Goal: Task Accomplishment & Management: Complete application form

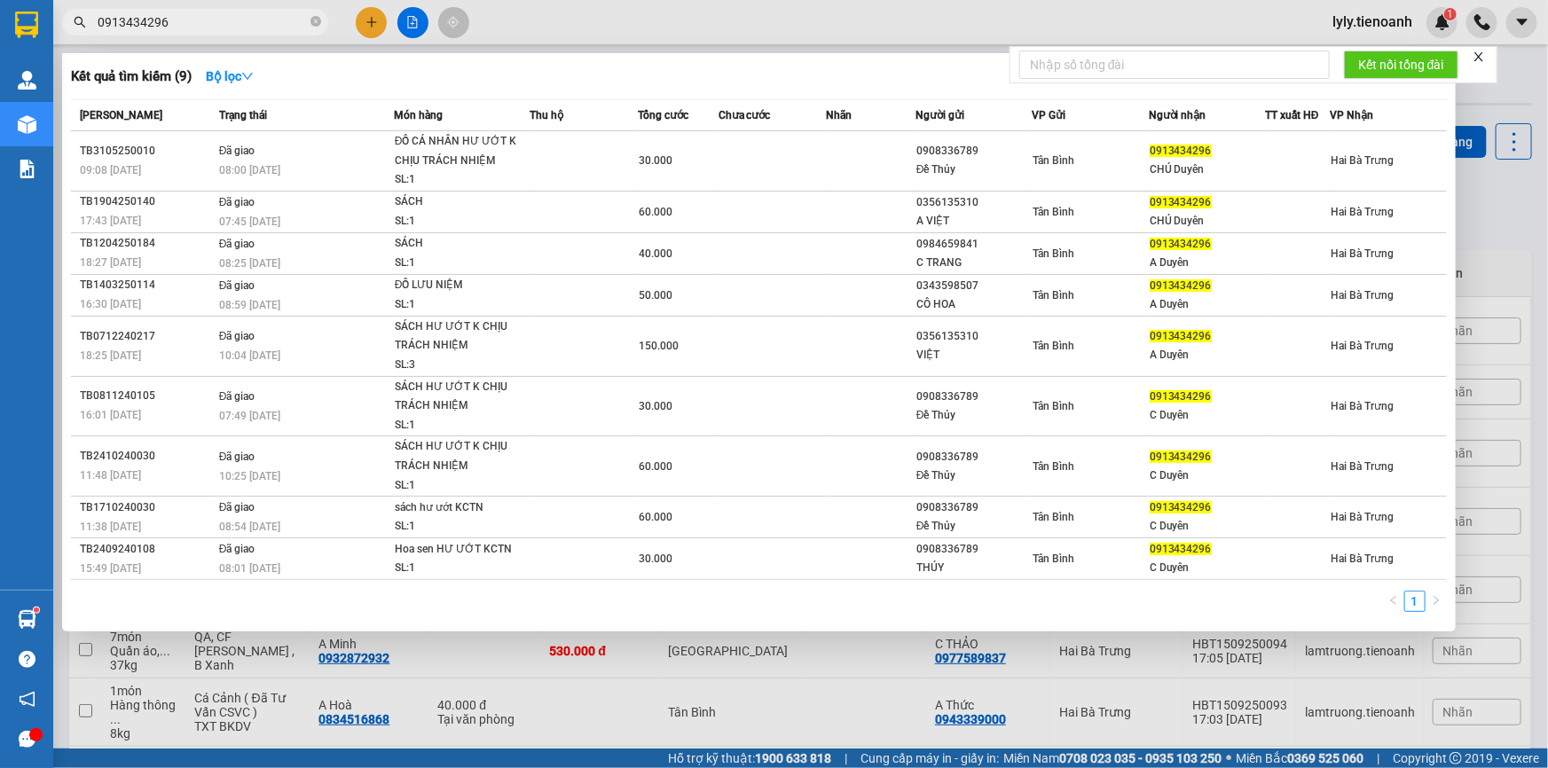
type input "0913434296"
click at [316, 22] on icon "close-circle" at bounding box center [315, 21] width 11 height 11
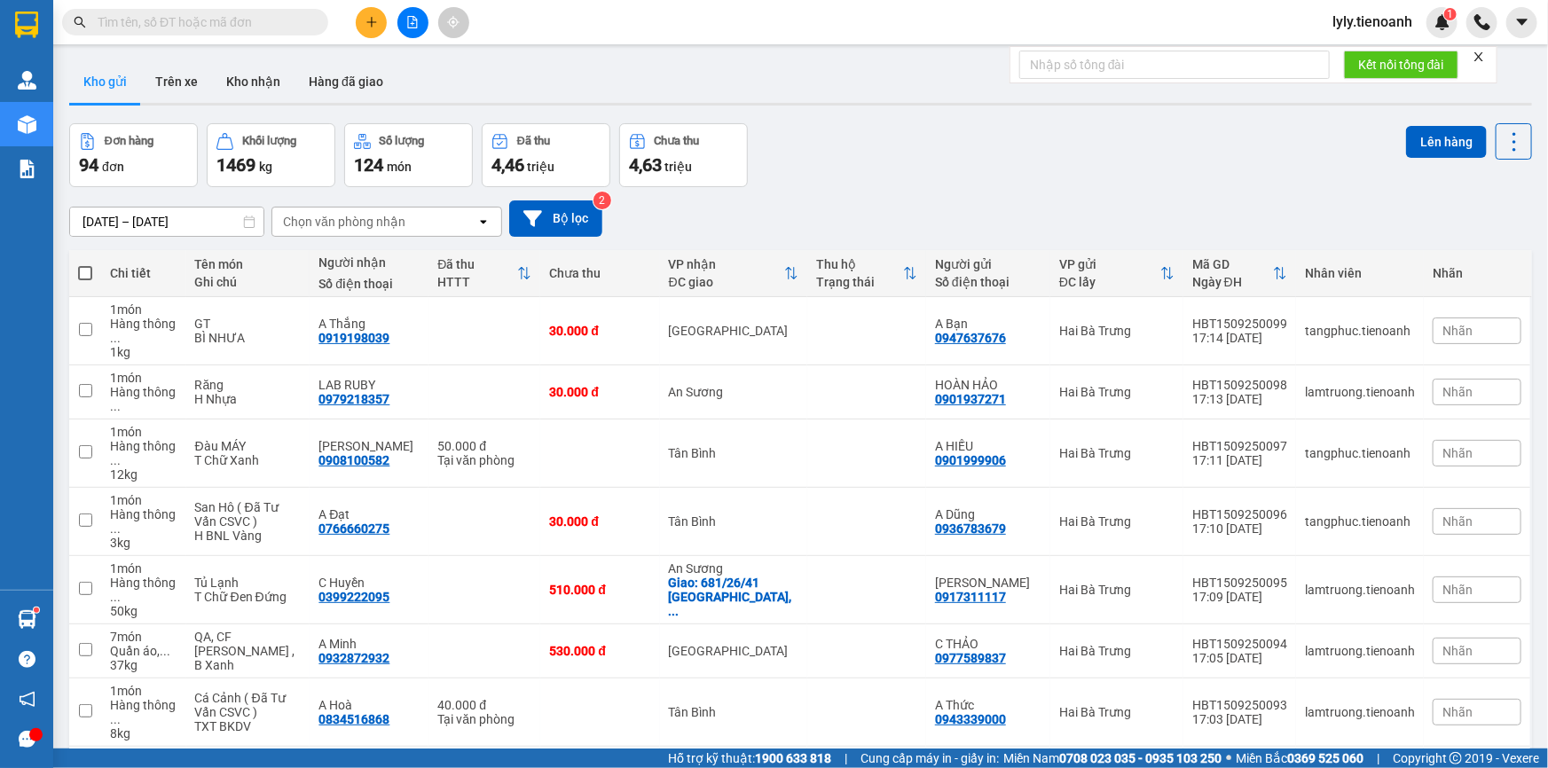
click at [297, 18] on input "text" at bounding box center [202, 22] width 209 height 20
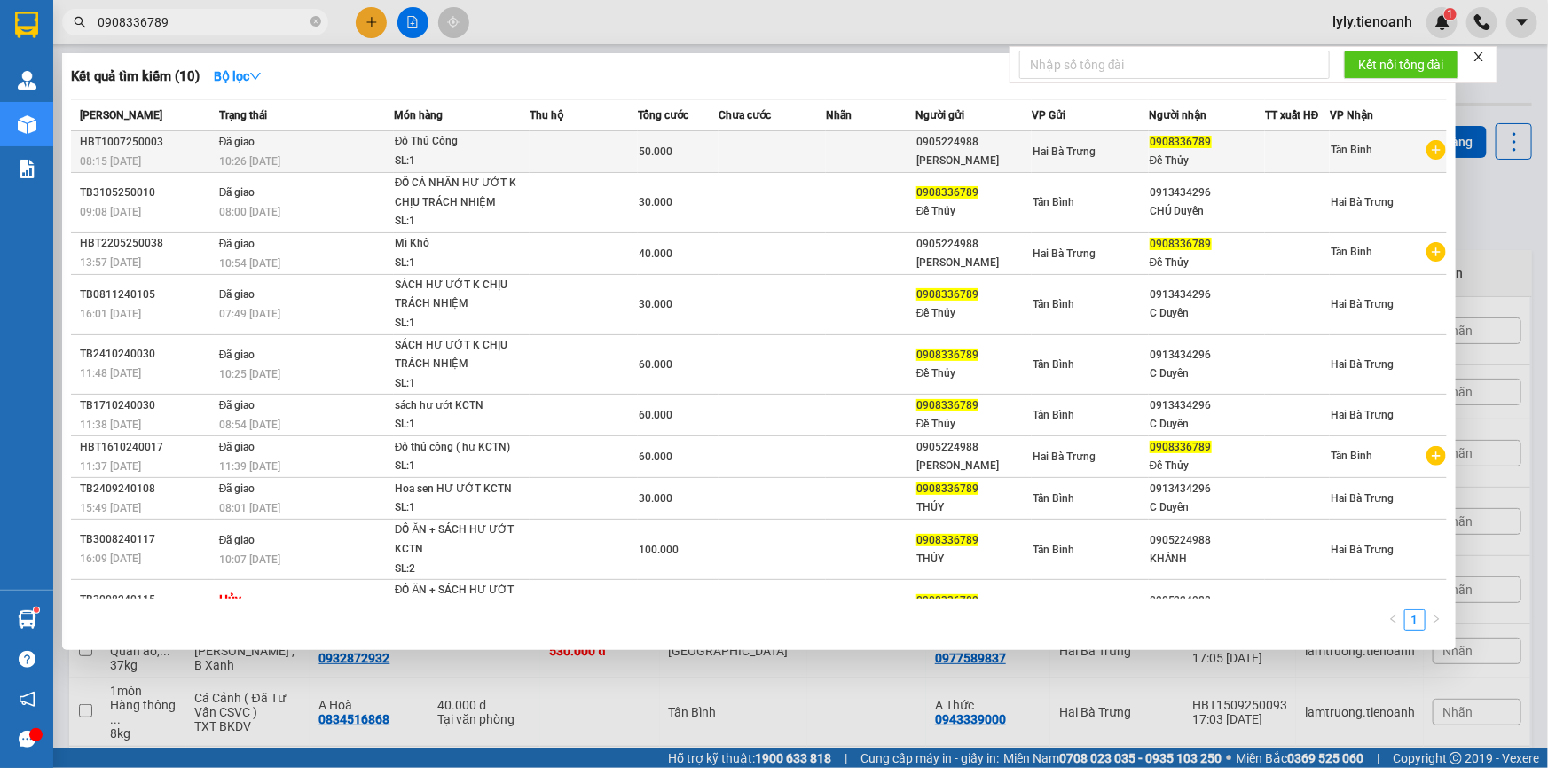
type input "0908336789"
click at [301, 153] on div "10:26 [DATE]" at bounding box center [306, 162] width 174 height 20
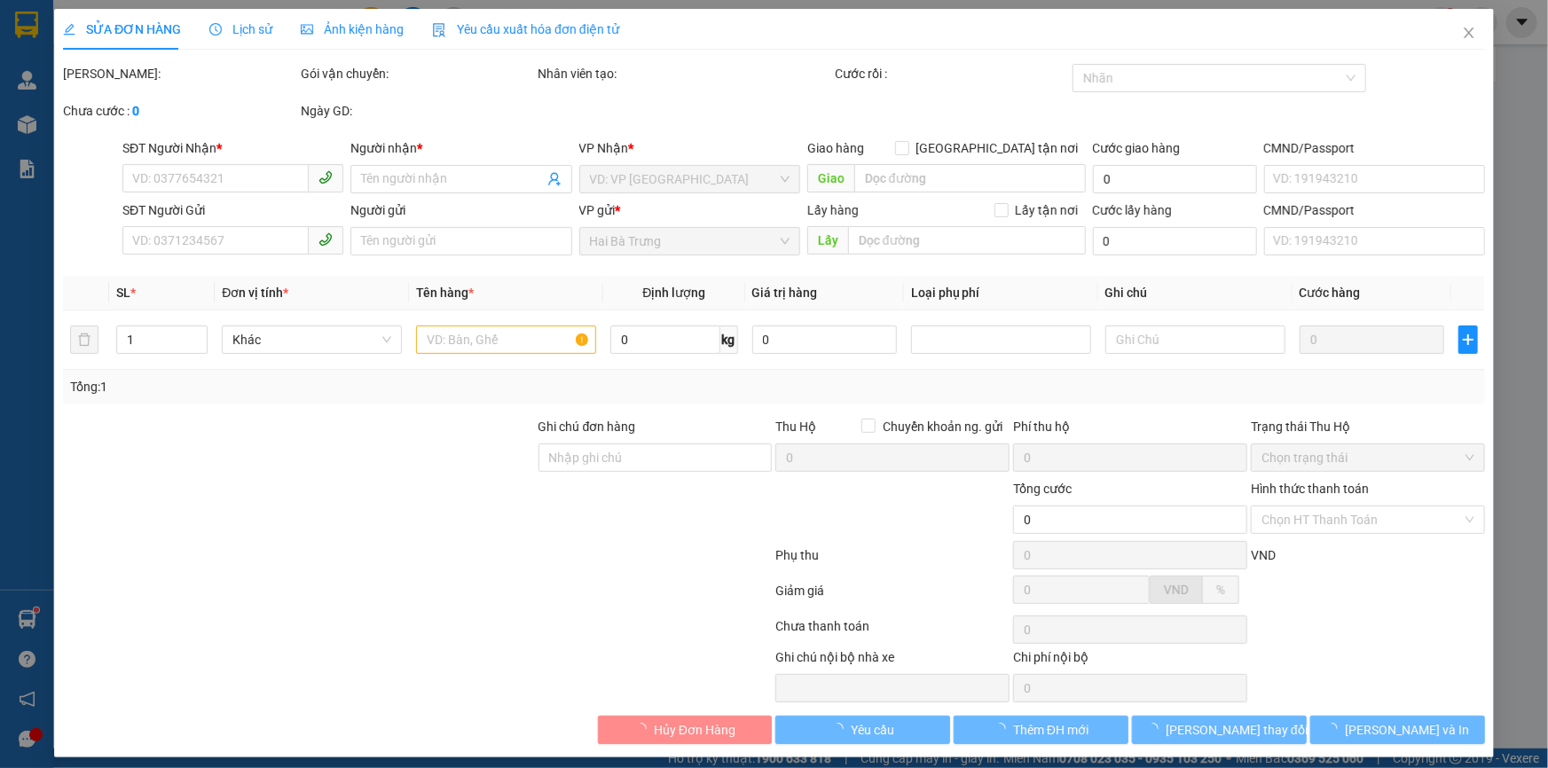
type input "0908336789"
type input "Đề Thủy"
type input "0905224988"
type input "[PERSON_NAME]"
type input "50.000"
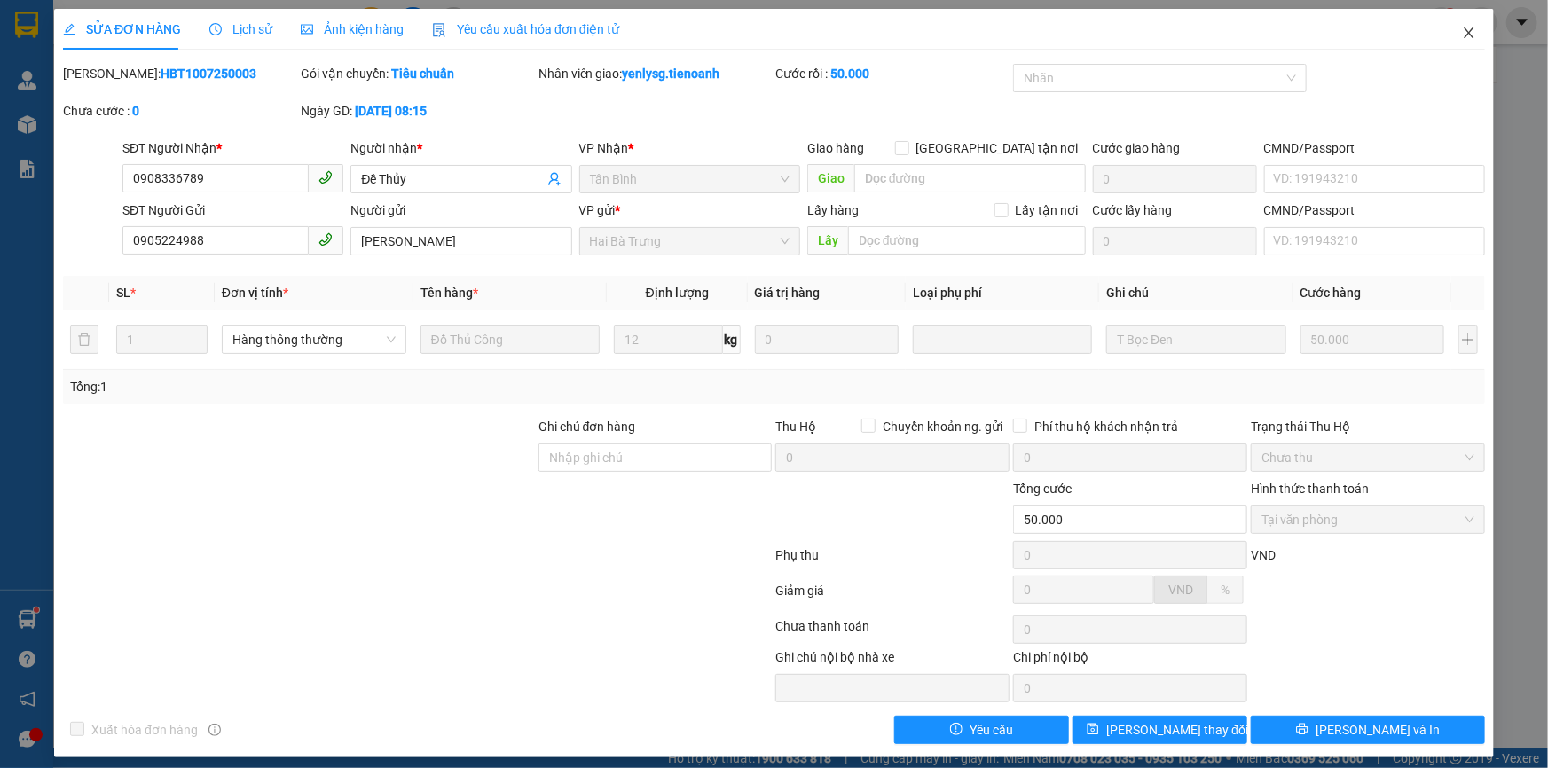
click at [1462, 38] on icon "close" at bounding box center [1469, 33] width 14 height 14
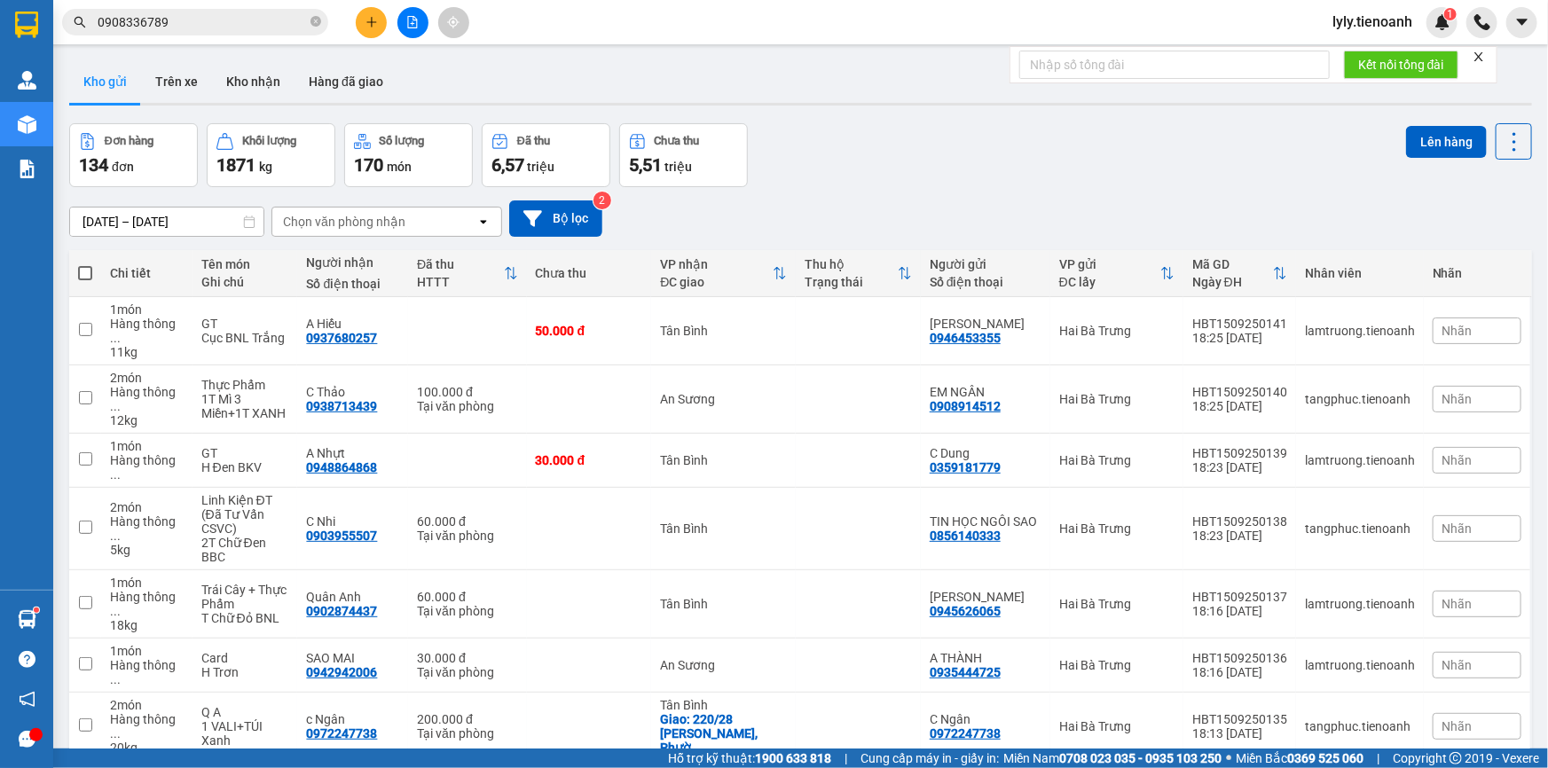
click at [247, 17] on input "0908336789" at bounding box center [202, 22] width 209 height 20
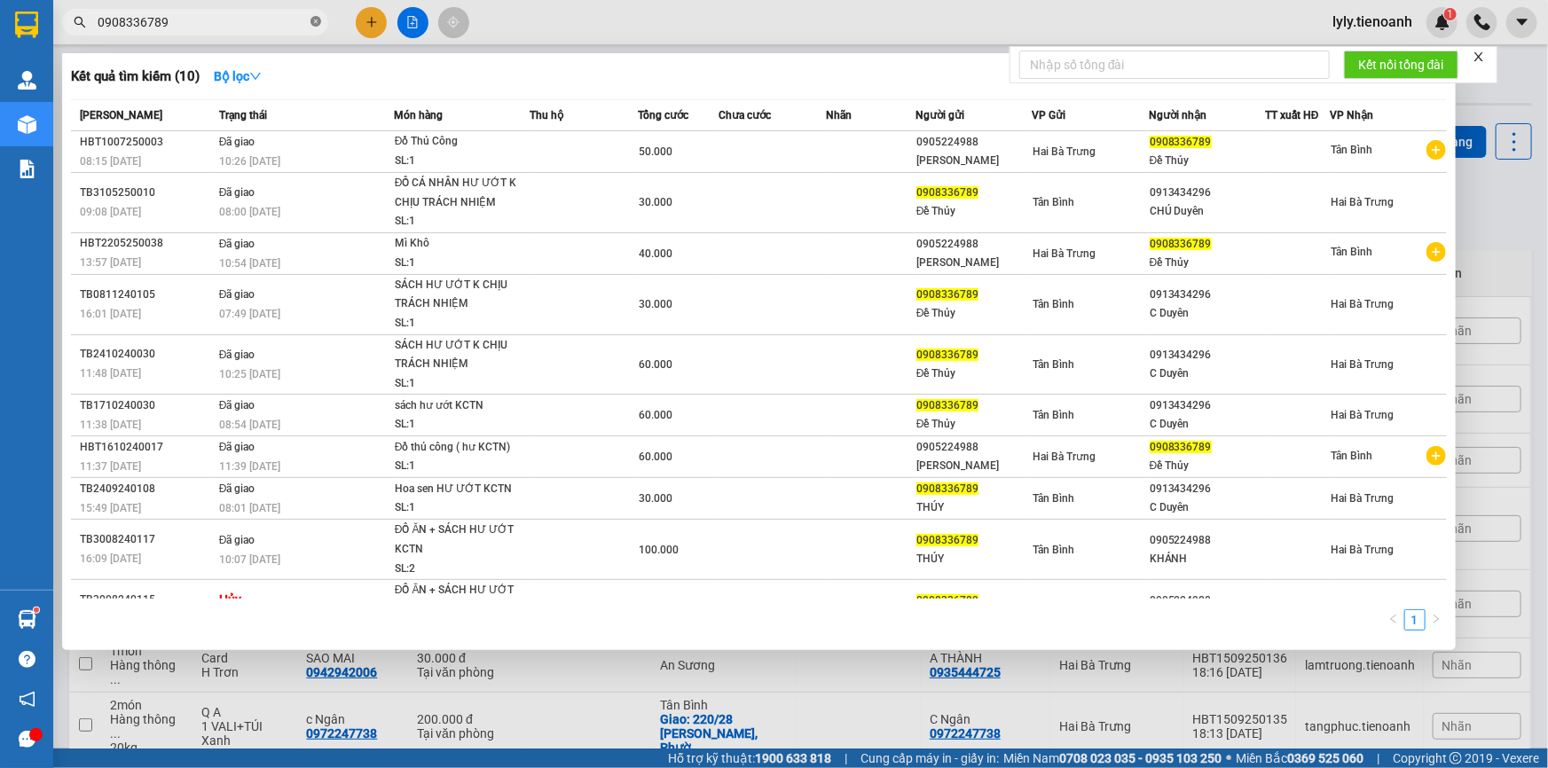
click at [312, 23] on icon "close-circle" at bounding box center [315, 21] width 11 height 11
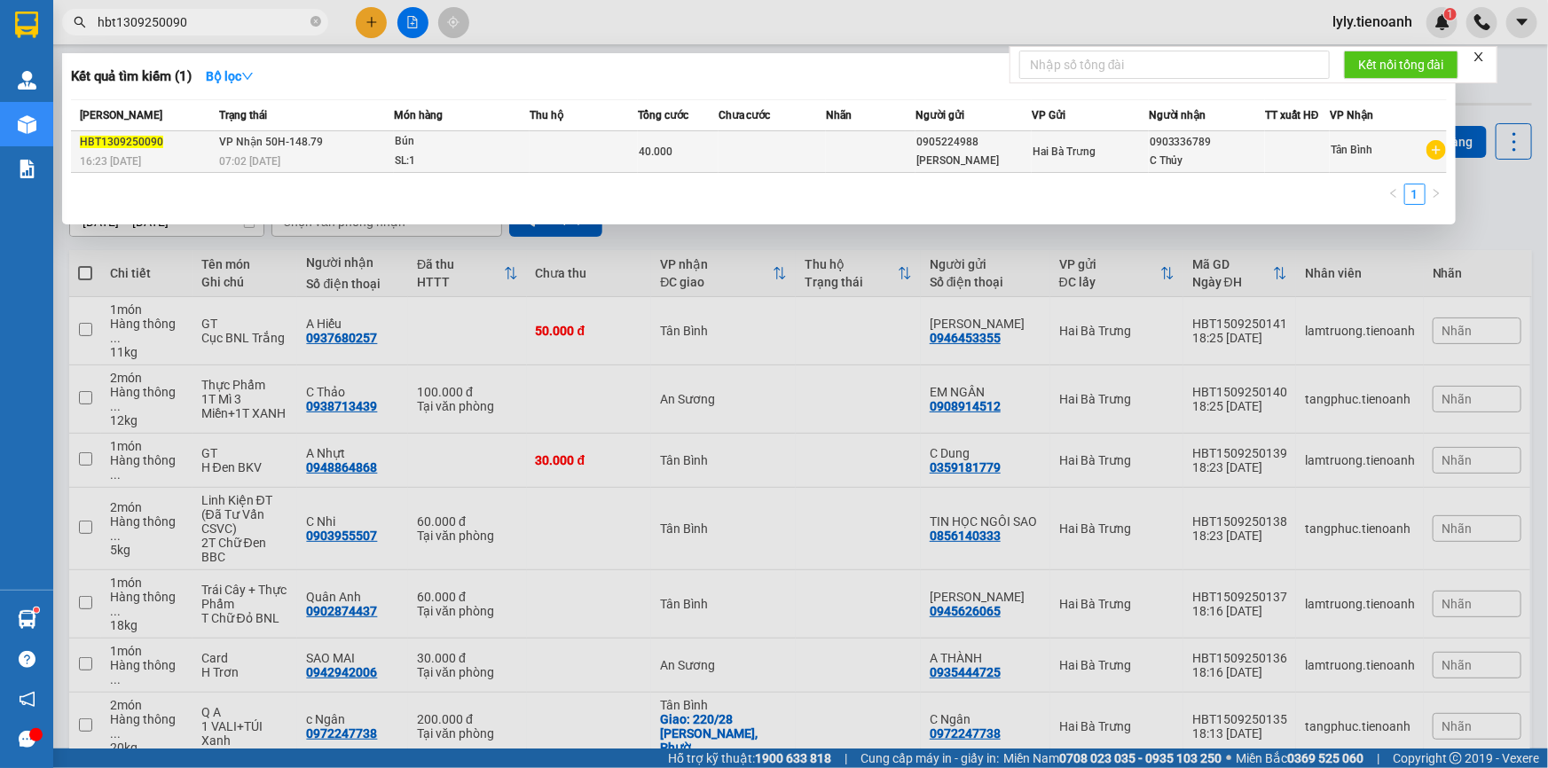
type input "hbt1309250090"
click at [219, 143] on span "VP Nhận 50H-148.79" at bounding box center [271, 142] width 104 height 12
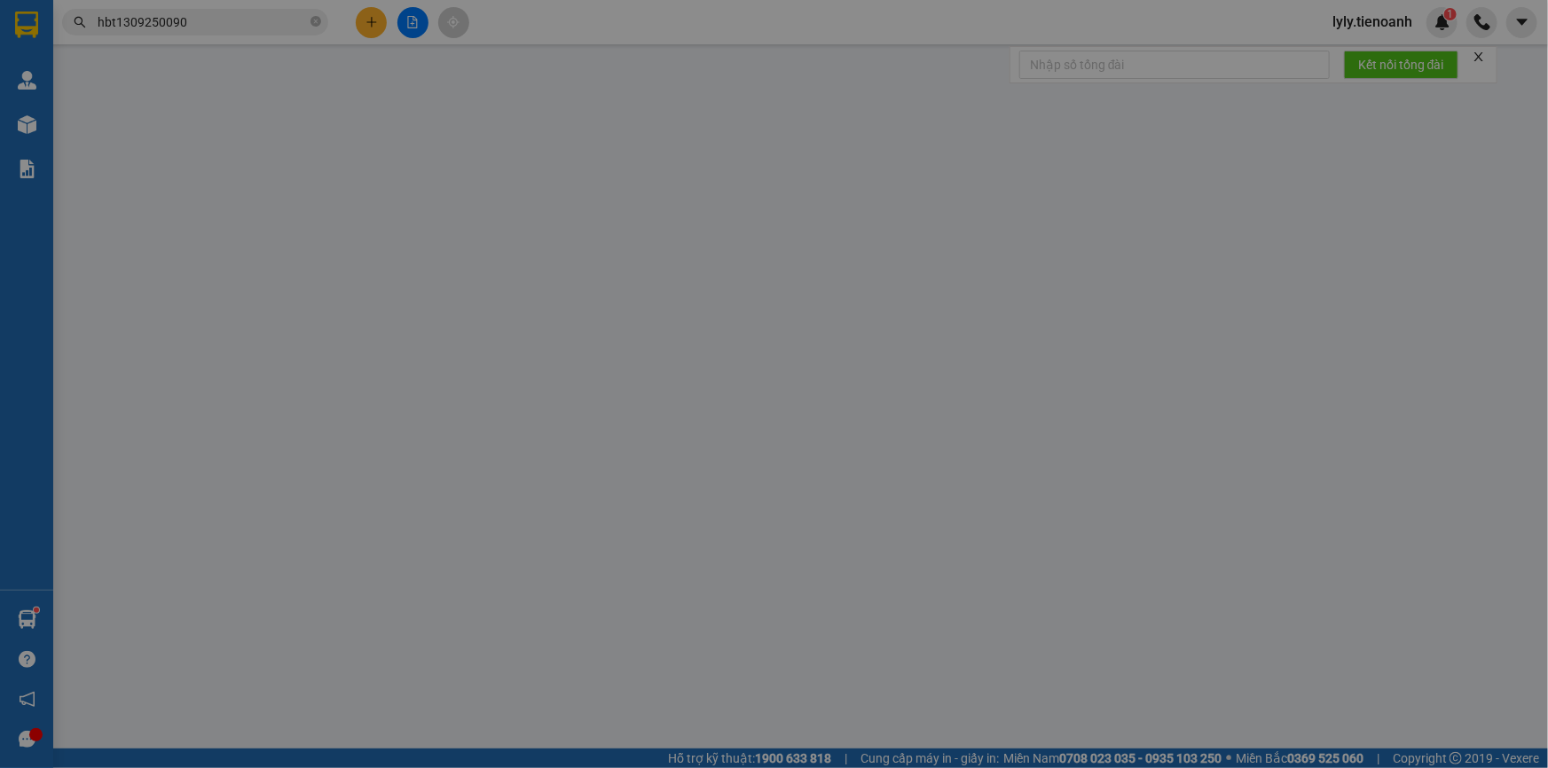
type input "0903336789"
type input "C Thủy"
type input "0905224988"
type input "[PERSON_NAME]"
type input "40.000"
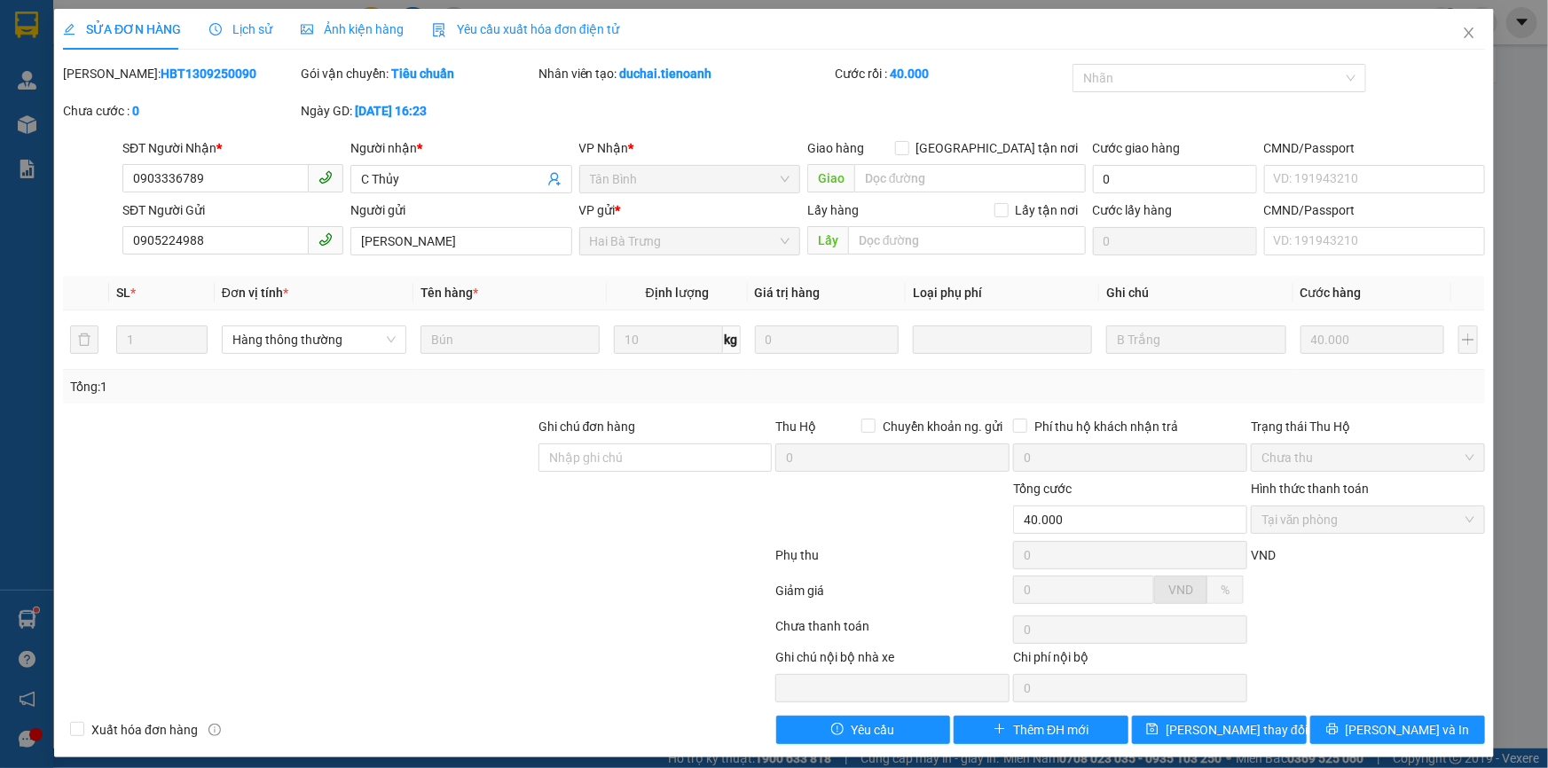
click at [246, 30] on span "Lịch sử" at bounding box center [240, 29] width 63 height 14
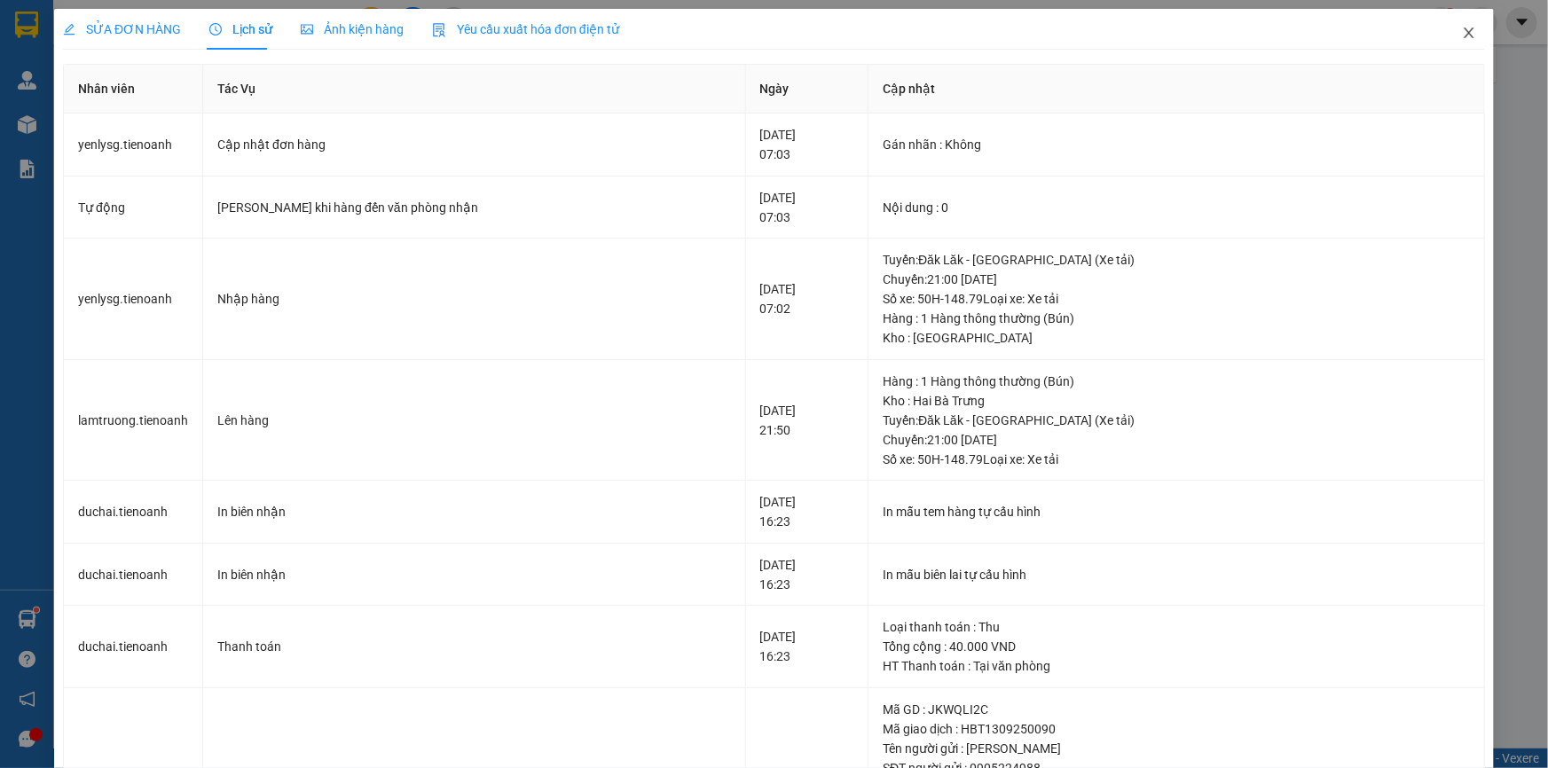
click at [1463, 38] on icon "close" at bounding box center [1469, 33] width 14 height 14
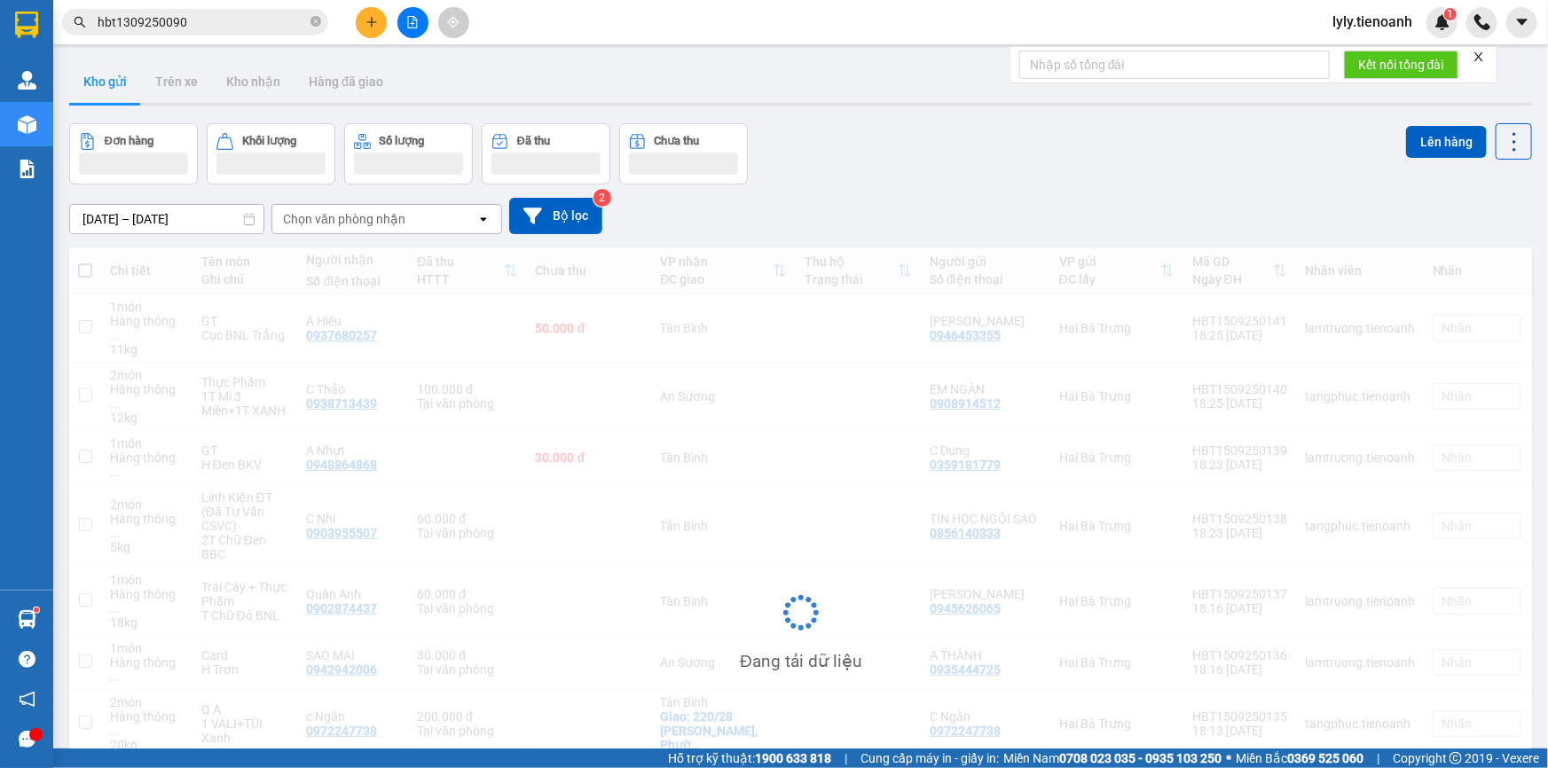
click at [202, 20] on input "hbt1309250090" at bounding box center [202, 22] width 209 height 20
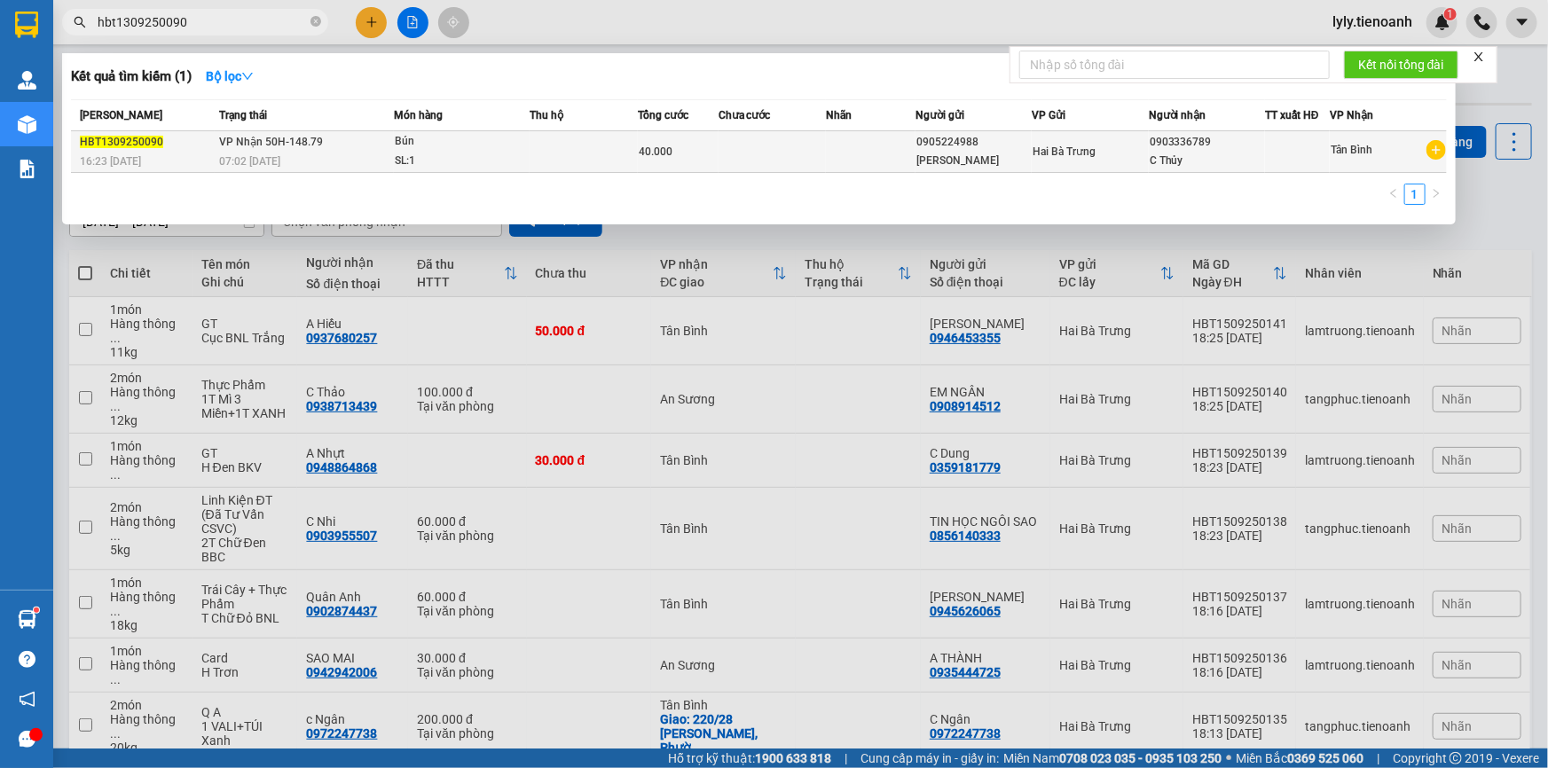
click at [275, 134] on span "VP Nhận 50H-148.79" at bounding box center [271, 141] width 104 height 14
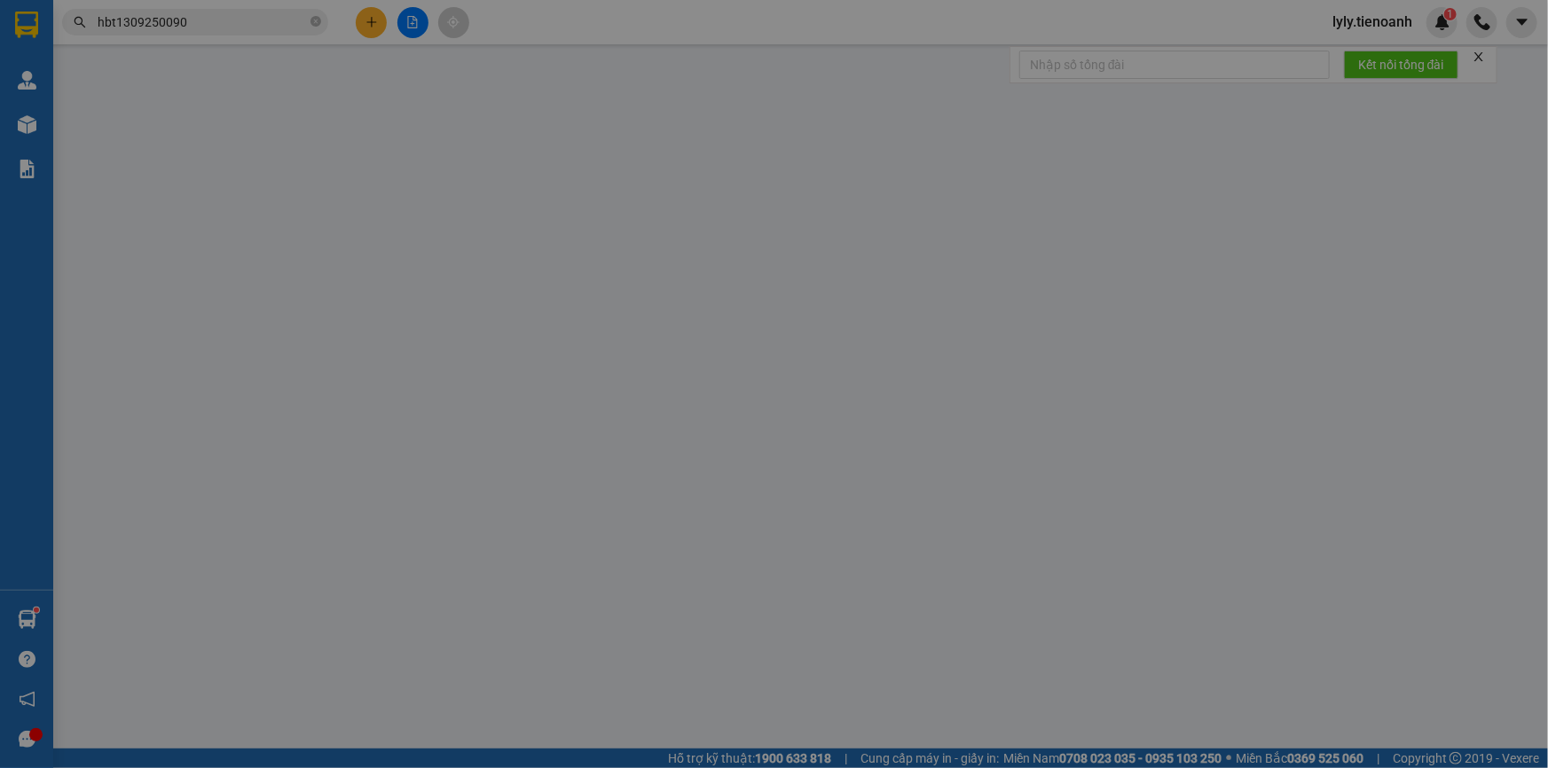
type input "0903336789"
type input "C Thủy"
type input "0905224988"
type input "[PERSON_NAME]"
type input "40.000"
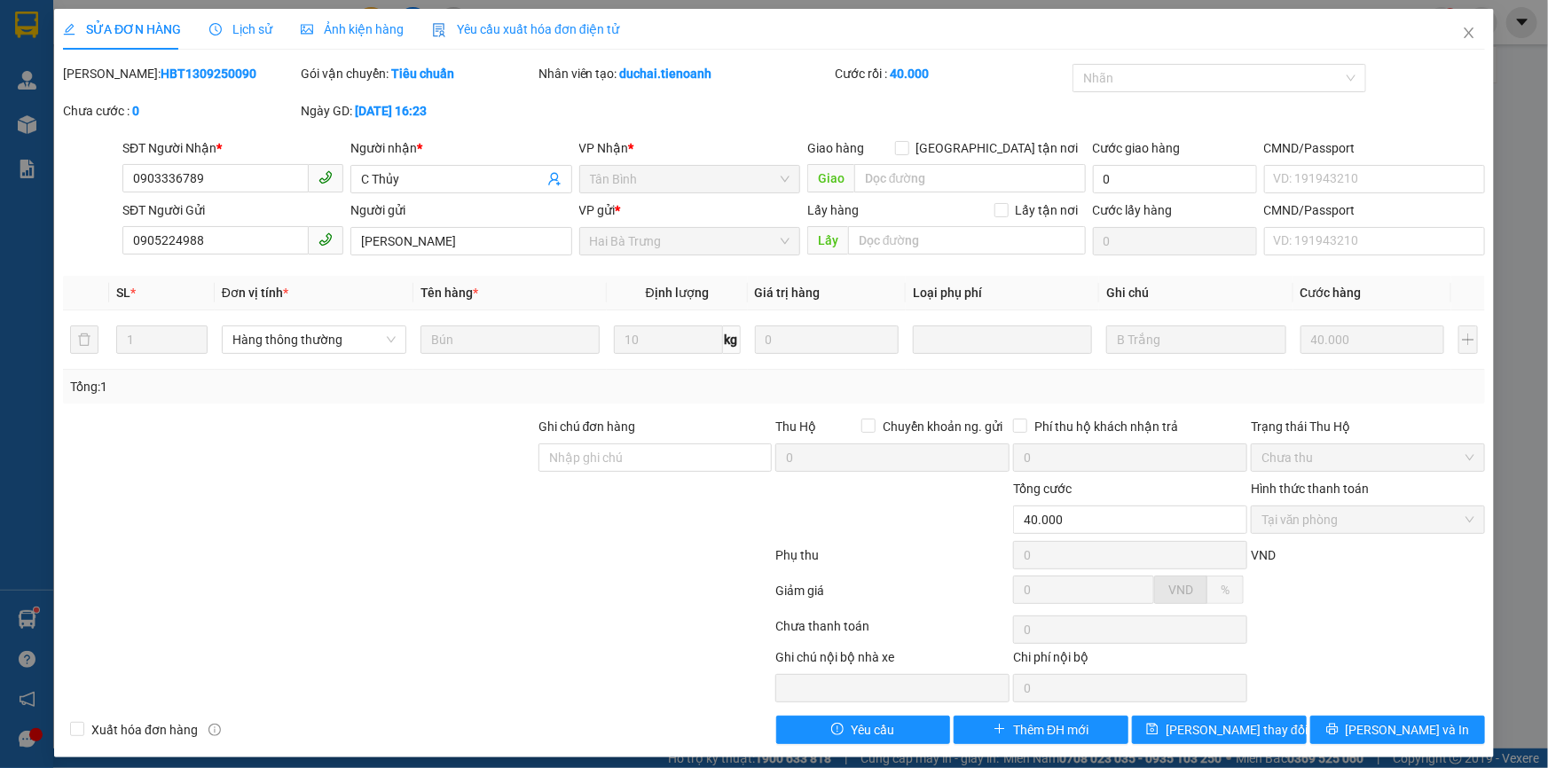
click at [223, 22] on span "Lịch sử" at bounding box center [240, 29] width 63 height 14
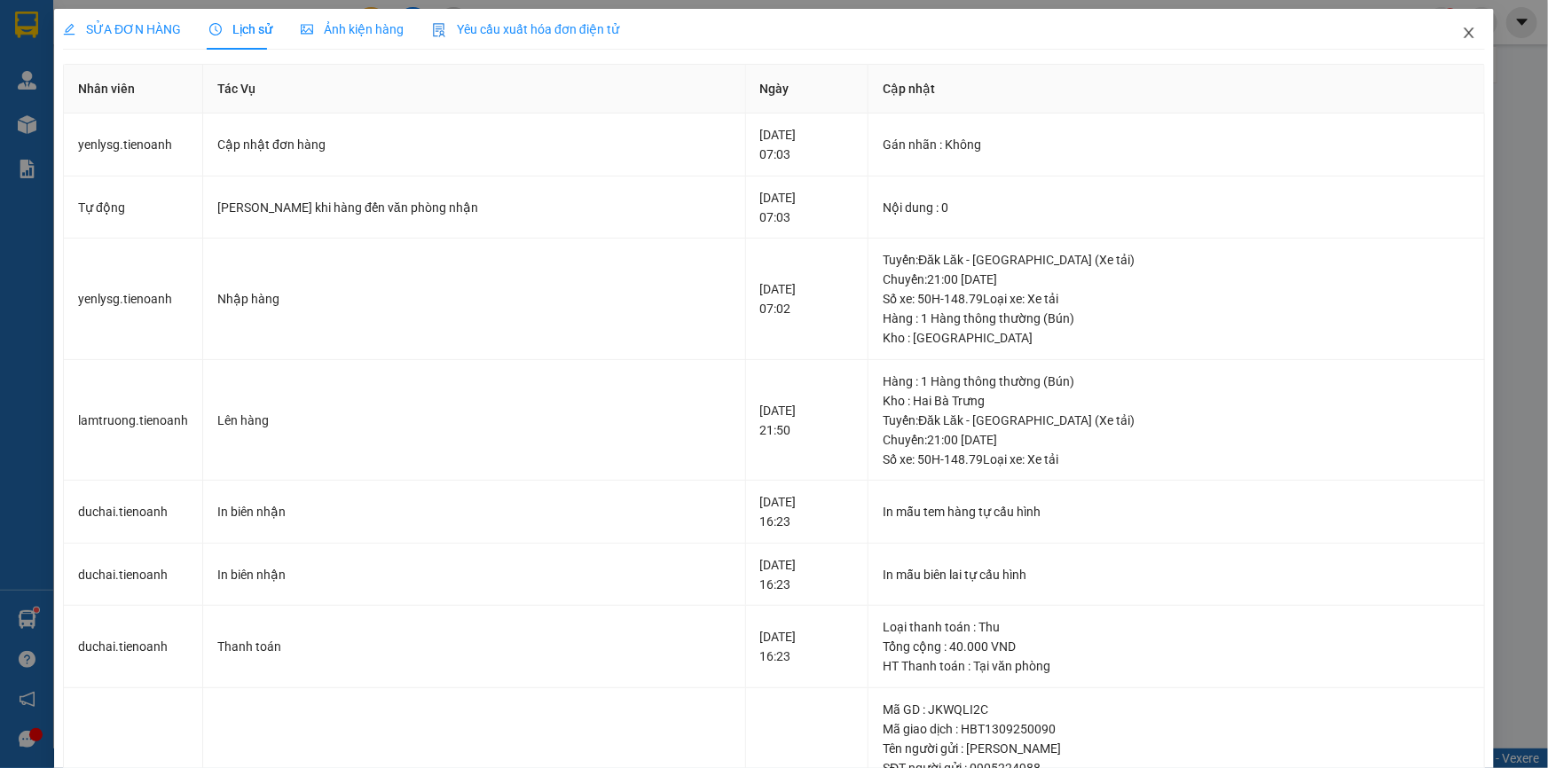
click at [1459, 43] on span "Close" at bounding box center [1469, 34] width 50 height 50
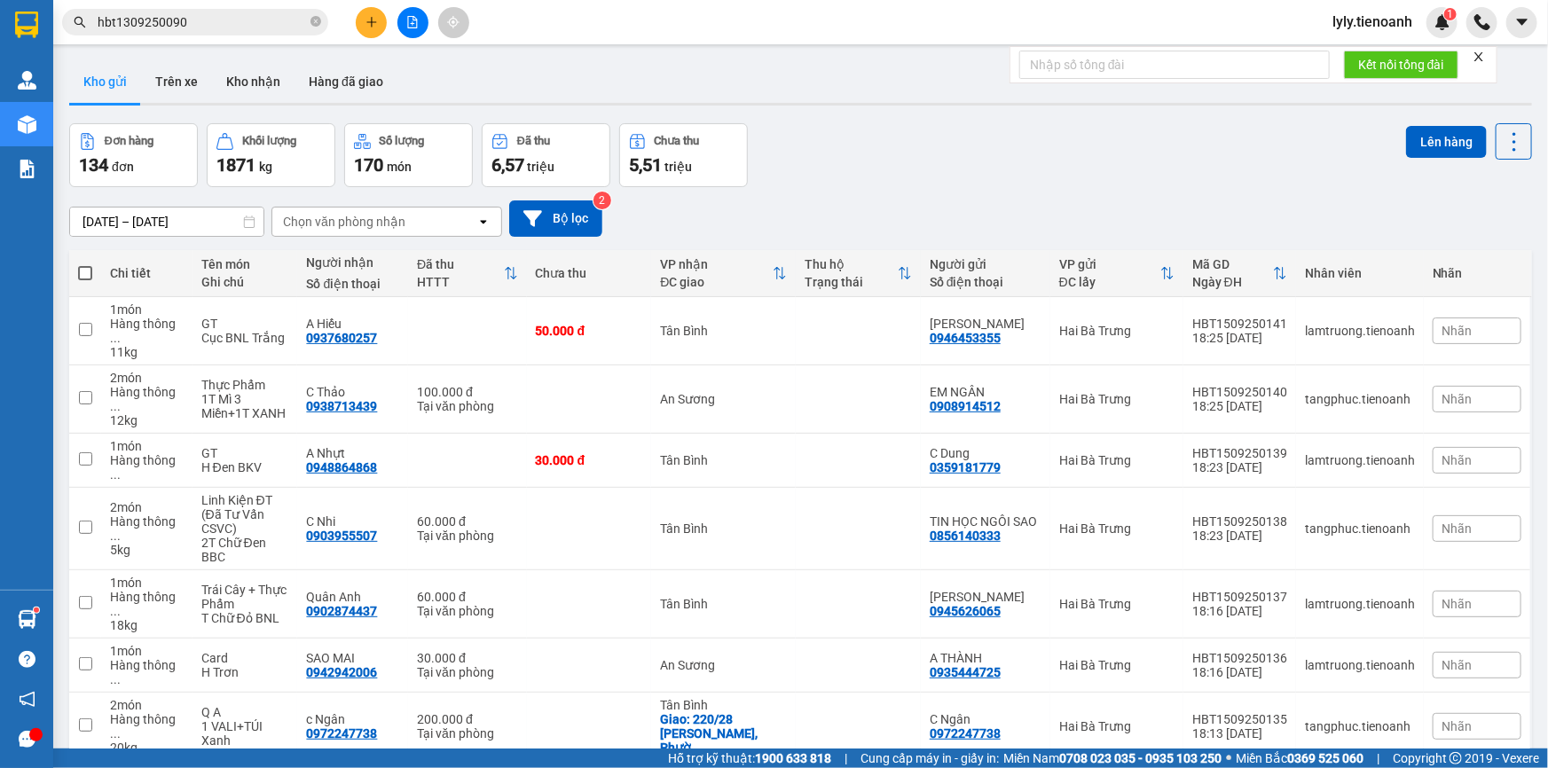
click at [206, 22] on input "hbt1309250090" at bounding box center [202, 22] width 209 height 20
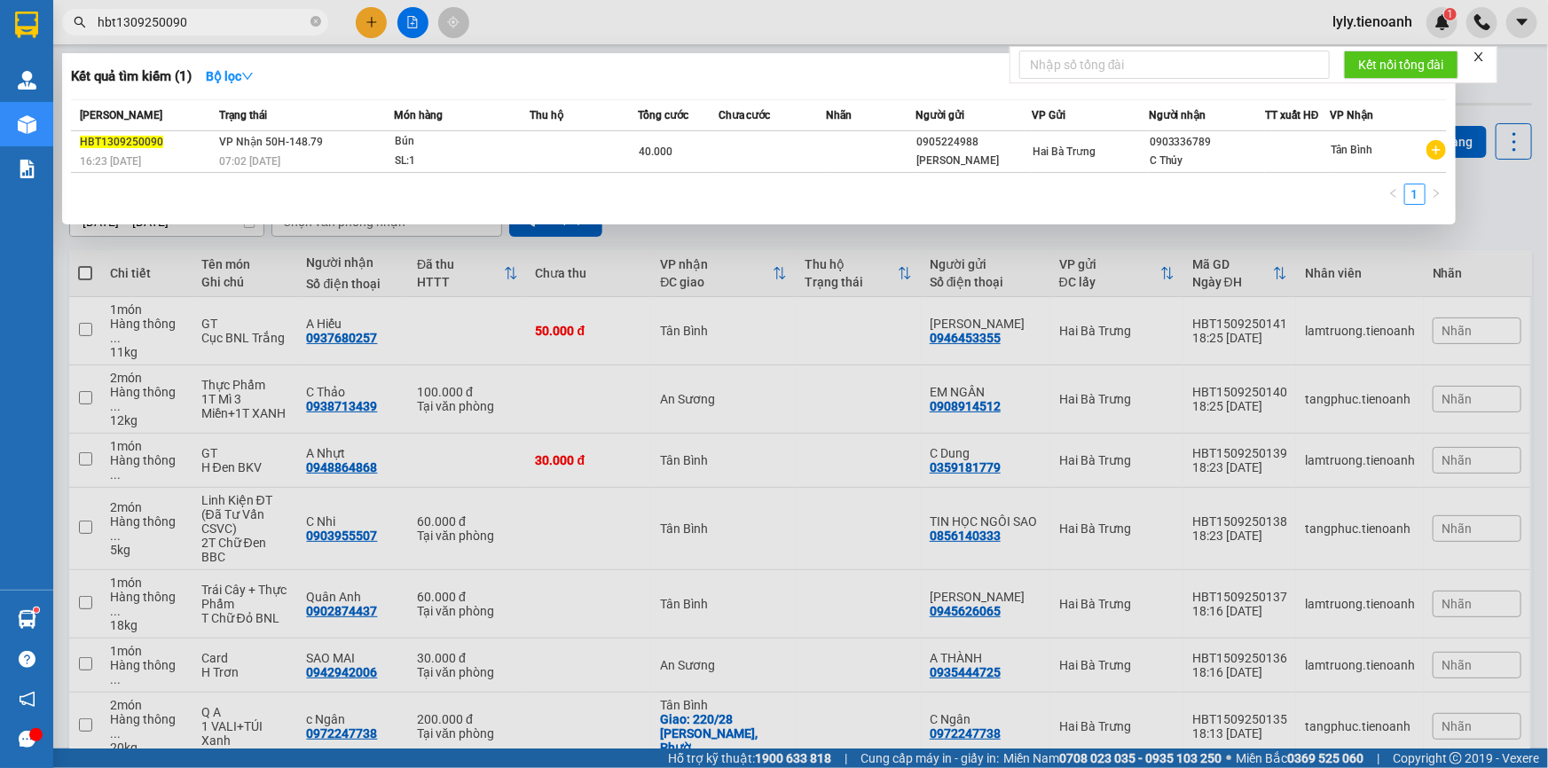
click at [200, 23] on input "hbt1309250090" at bounding box center [202, 22] width 209 height 20
paste input "0985518775"
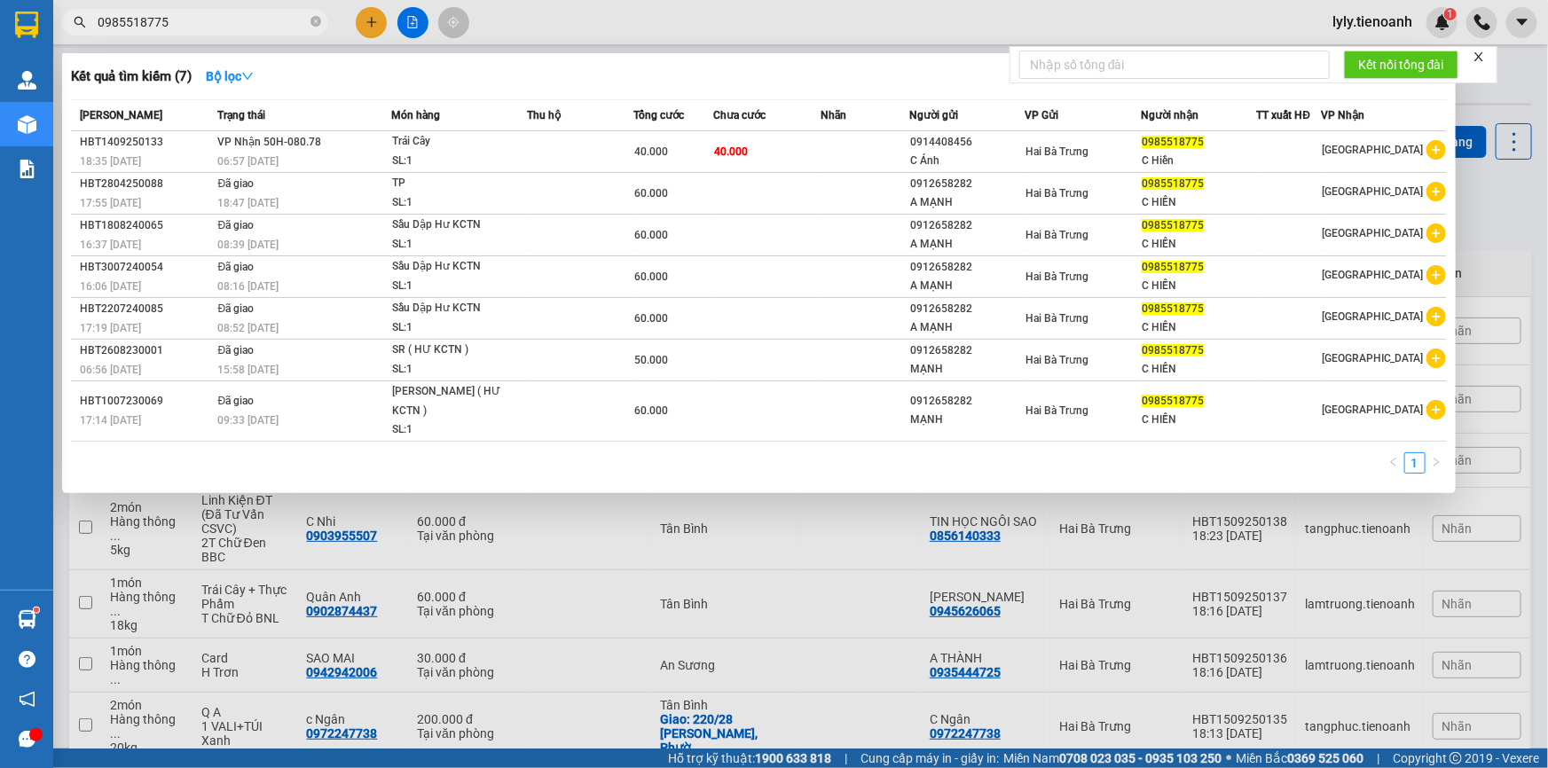
type input "0985518775"
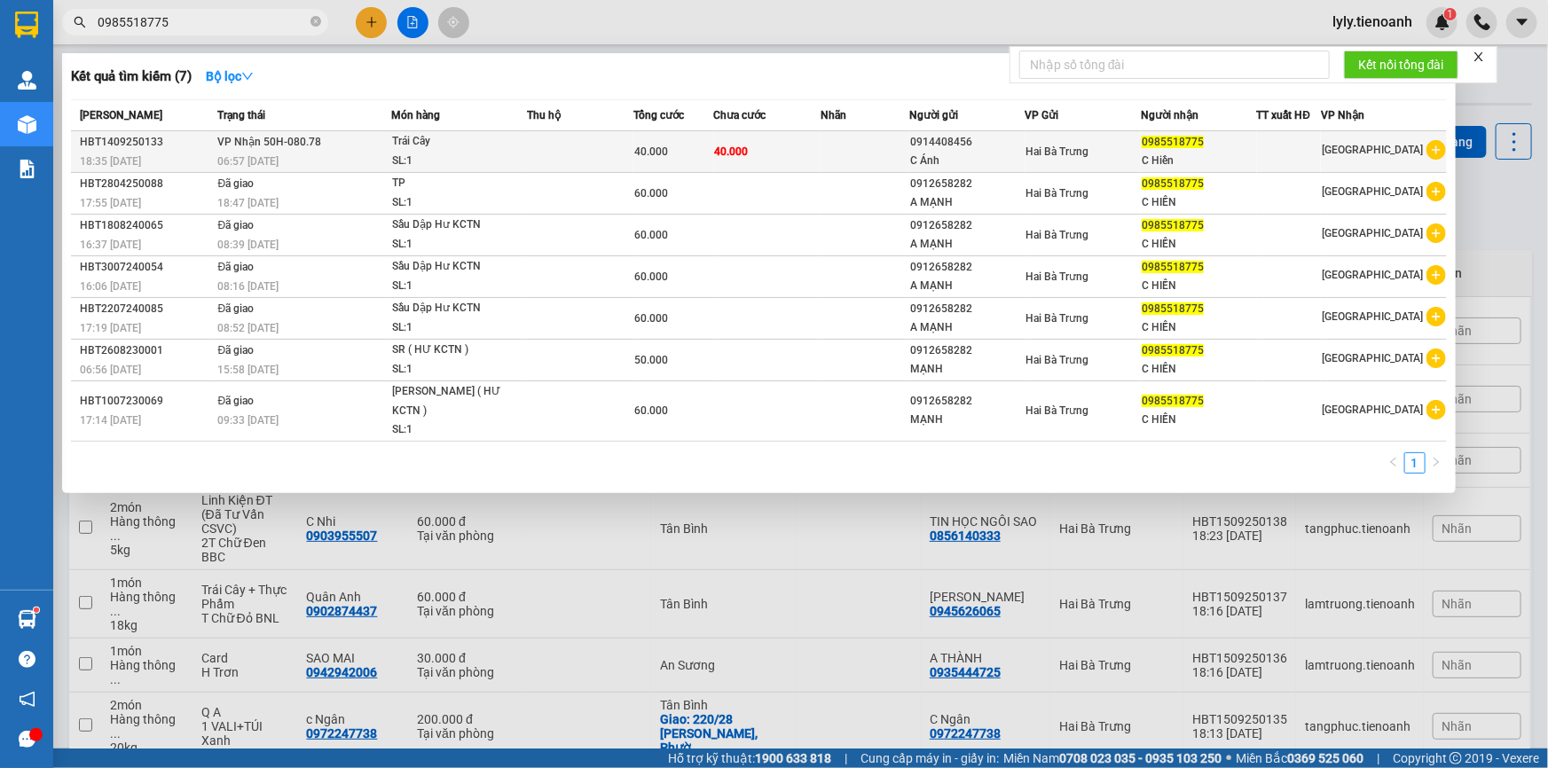
click at [301, 145] on span "VP Nhận 50H-080.78" at bounding box center [270, 142] width 104 height 12
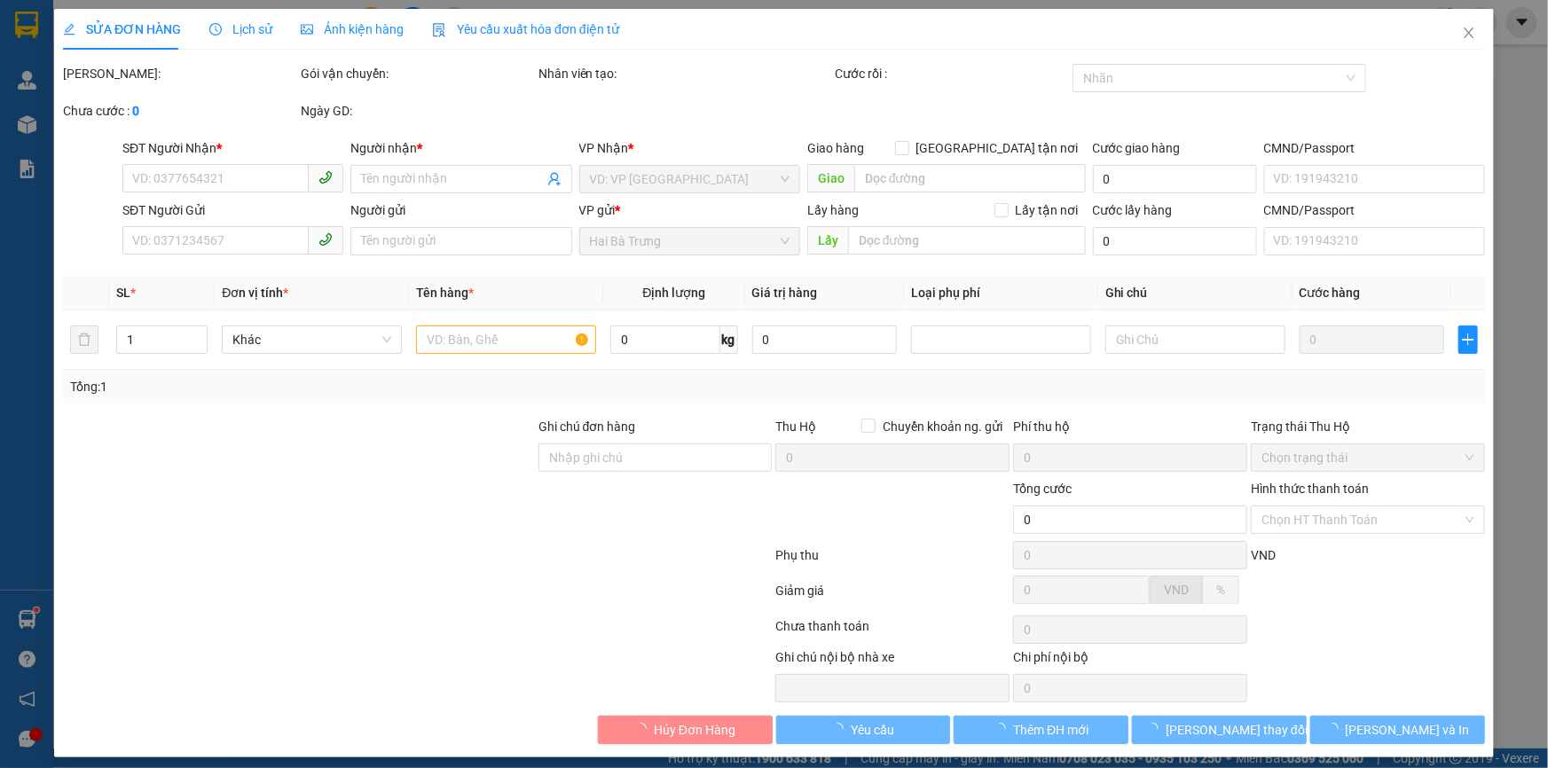
type input "0985518775"
type input "C Hiền"
type input "0914408456"
type input "C Ánh"
type input "40.000"
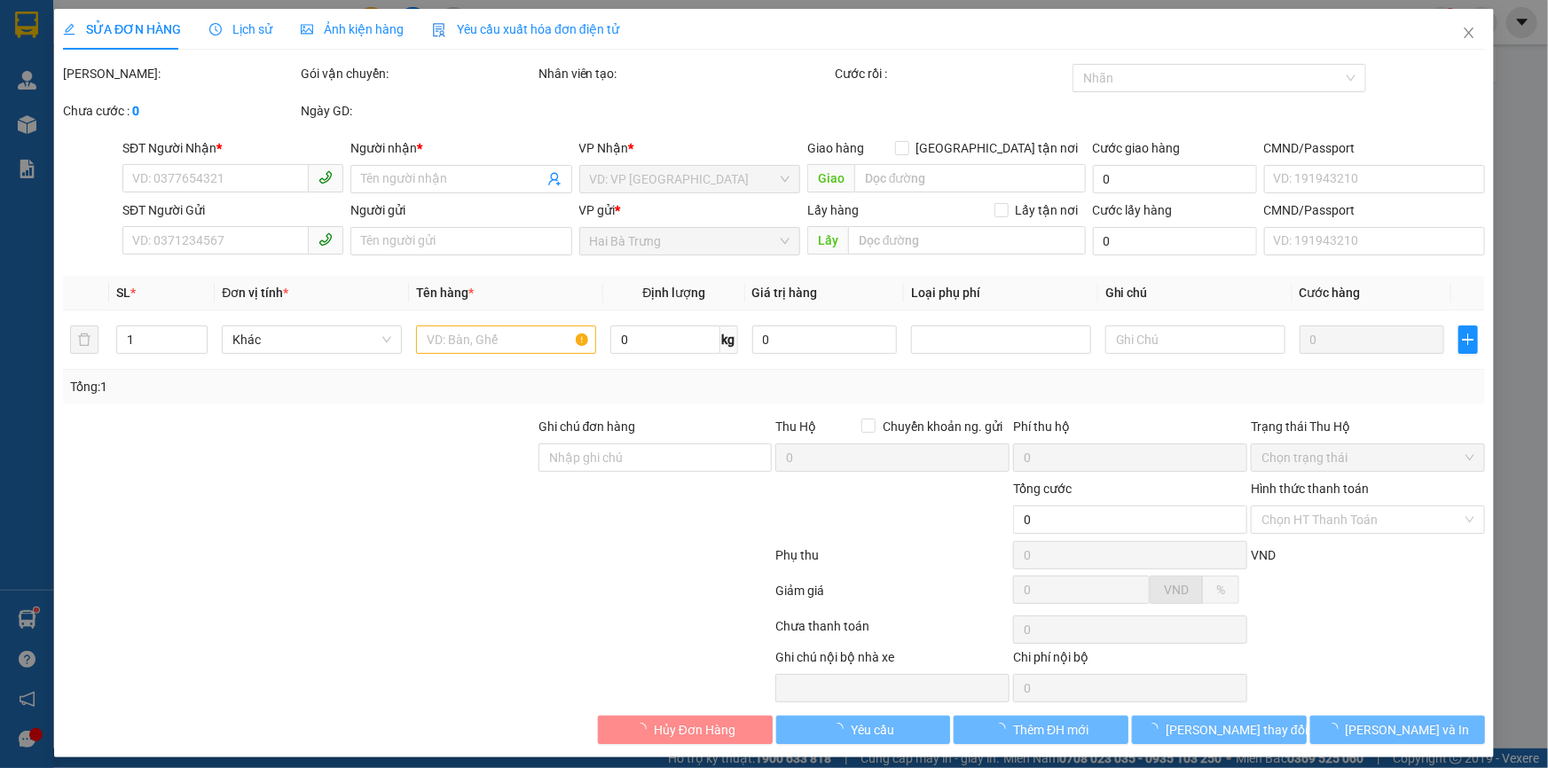
type input "40.000"
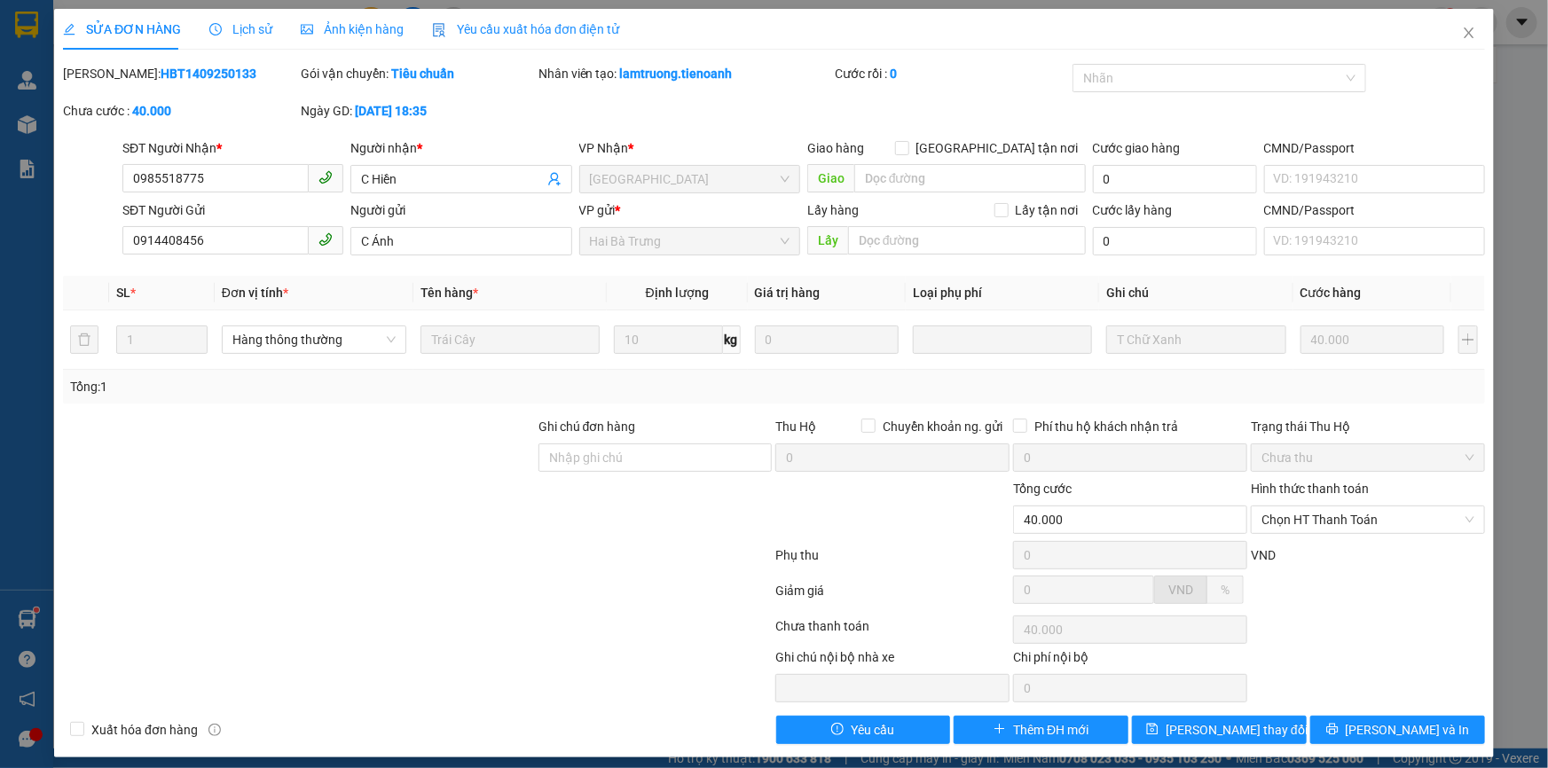
click at [248, 27] on span "Lịch sử" at bounding box center [240, 29] width 63 height 14
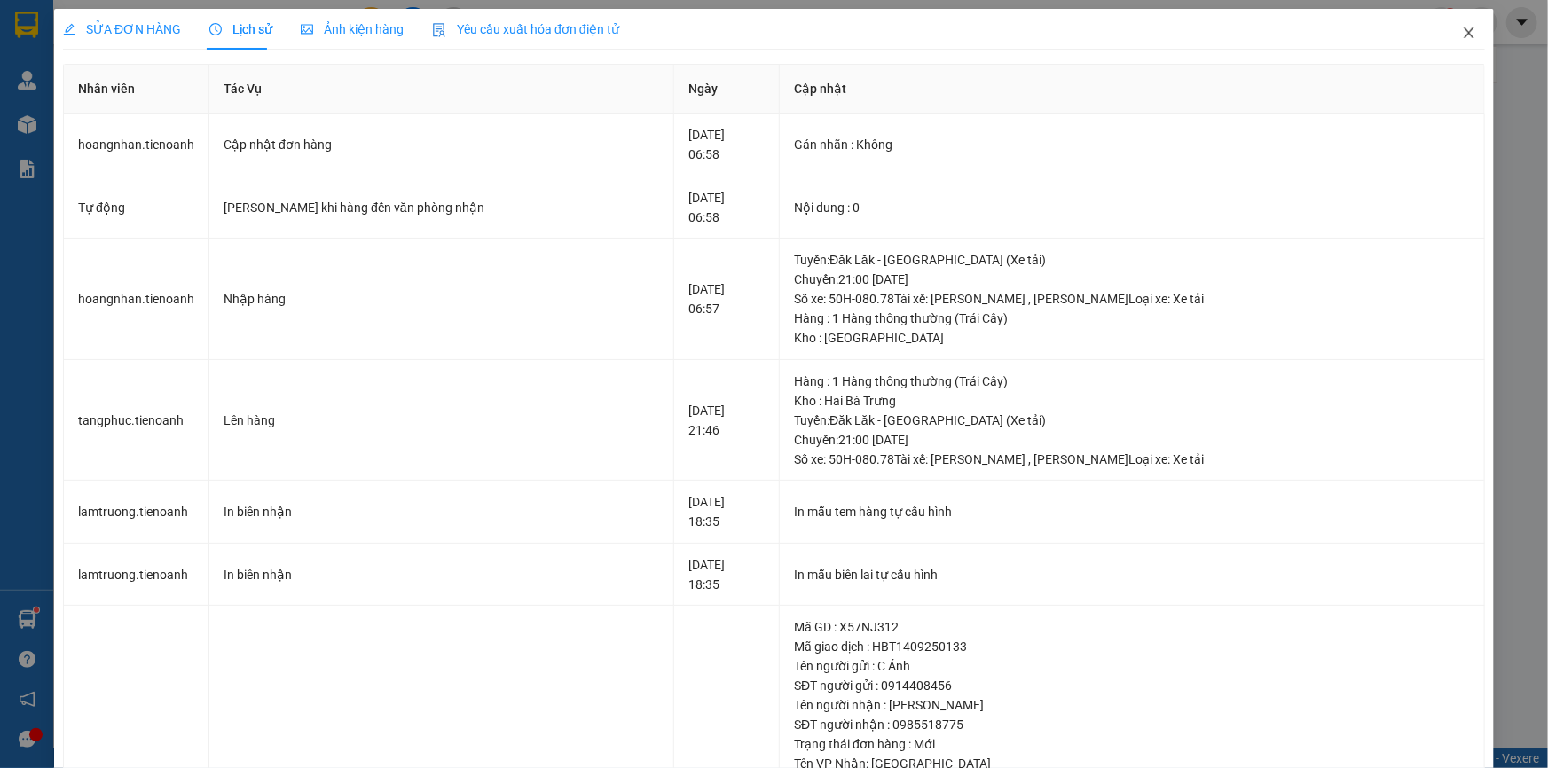
click at [1462, 38] on icon "close" at bounding box center [1469, 33] width 14 height 14
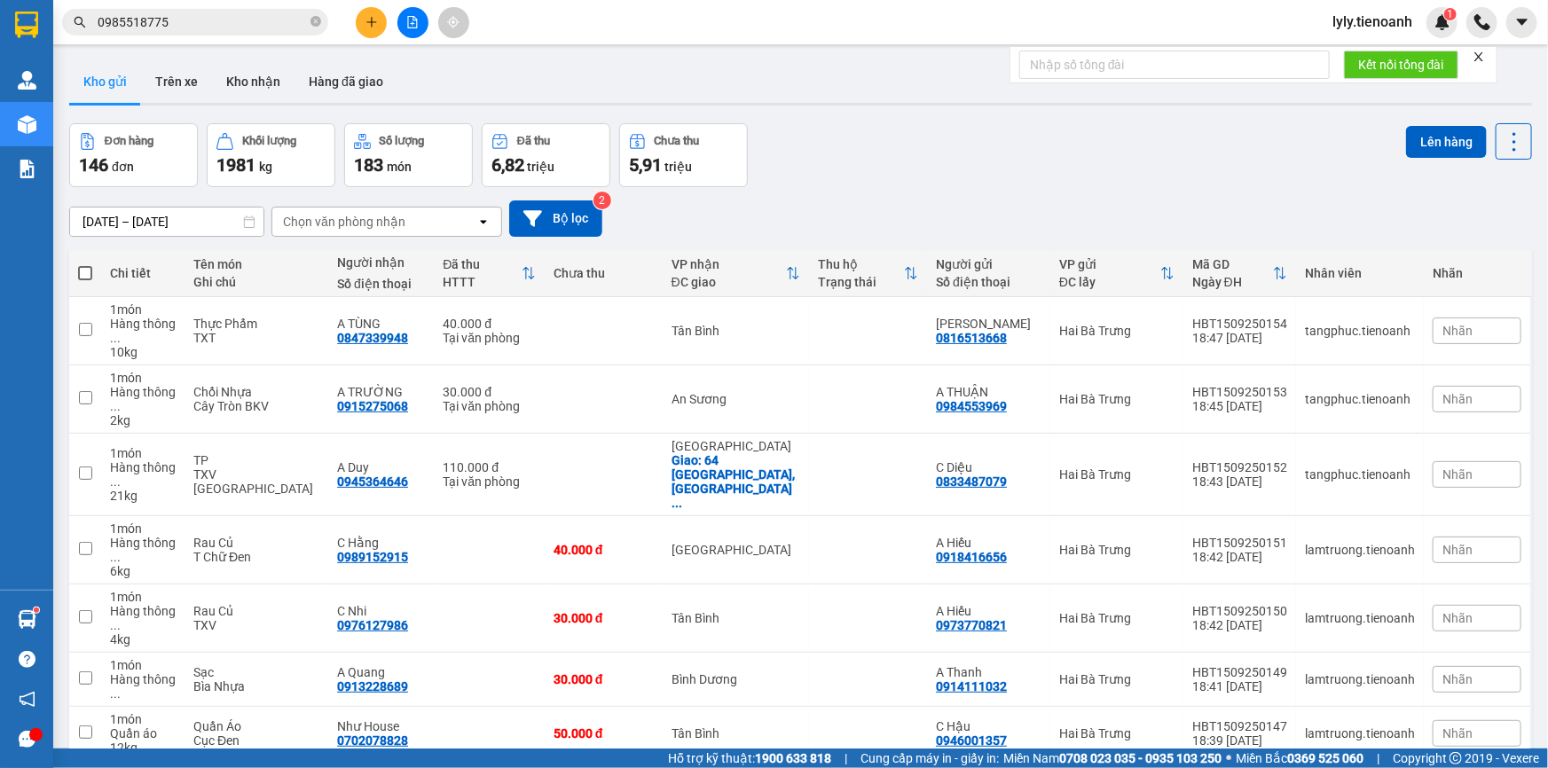
click at [172, 18] on input "0985518775" at bounding box center [202, 22] width 209 height 20
